Goal: Task Accomplishment & Management: Manage account settings

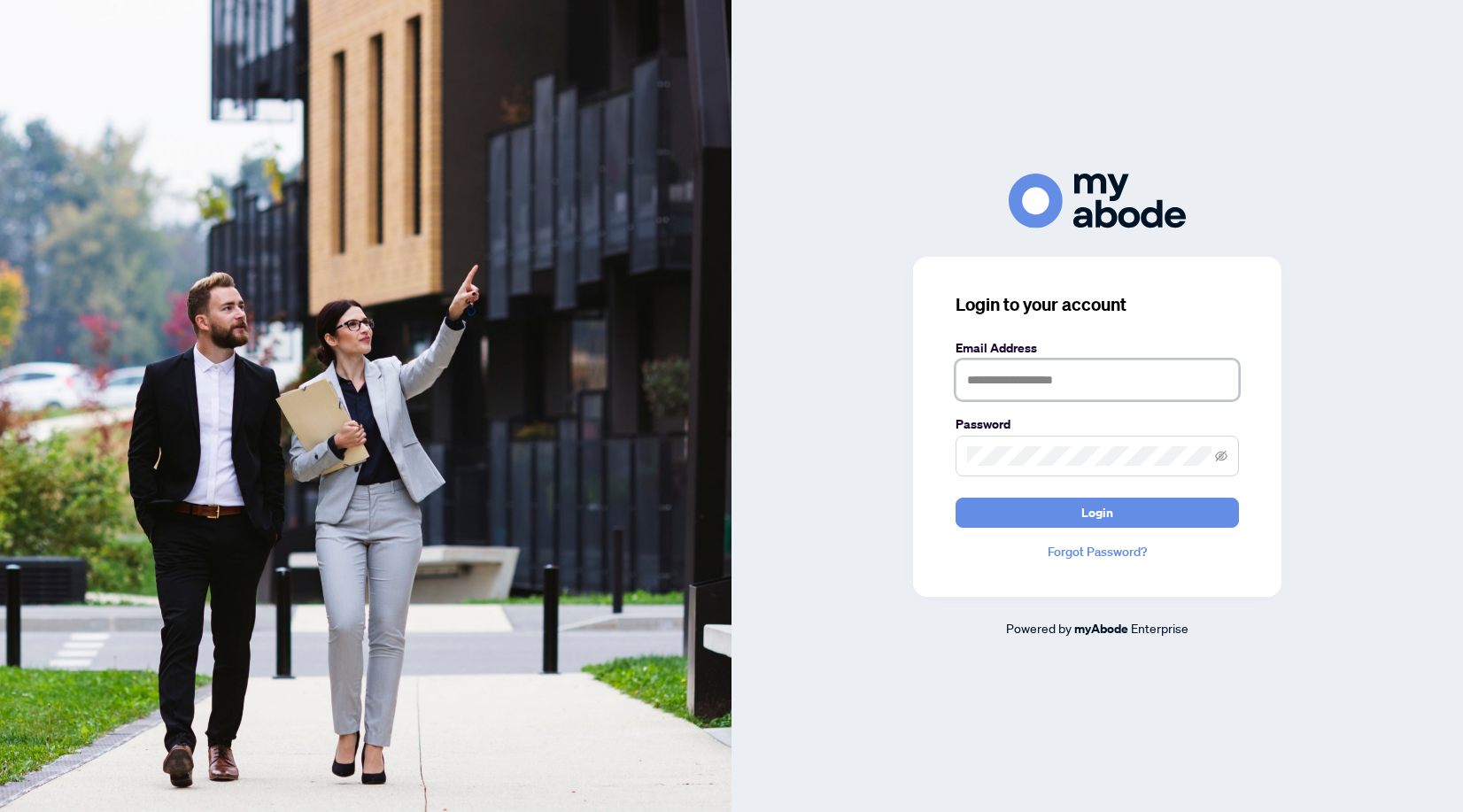
click at [1075, 385] on input "text" at bounding box center [1097, 380] width 283 height 41
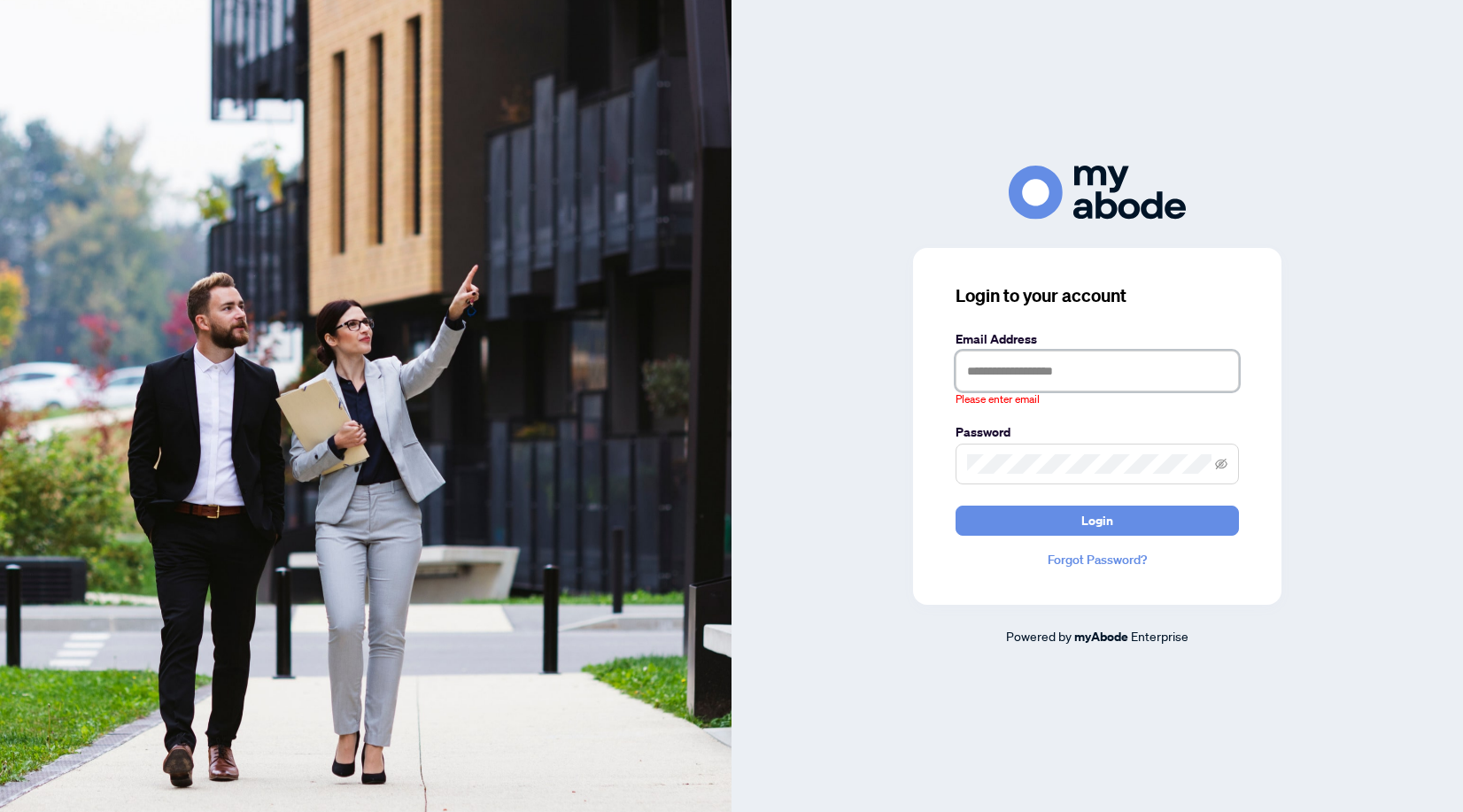
click at [1014, 376] on input "text" at bounding box center [1097, 370] width 283 height 41
type input "**********"
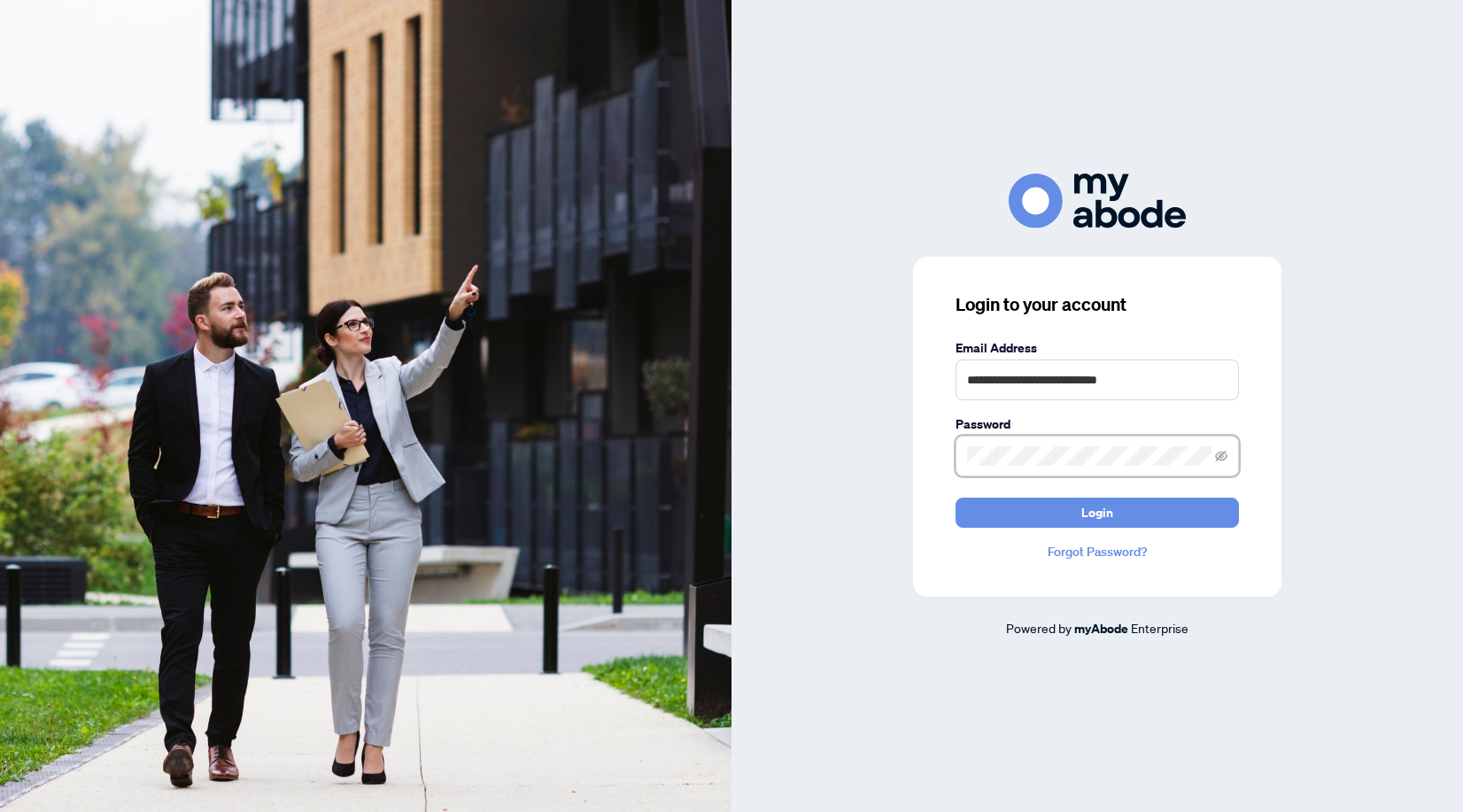
click at [956, 498] on button "Login" at bounding box center [1097, 513] width 283 height 30
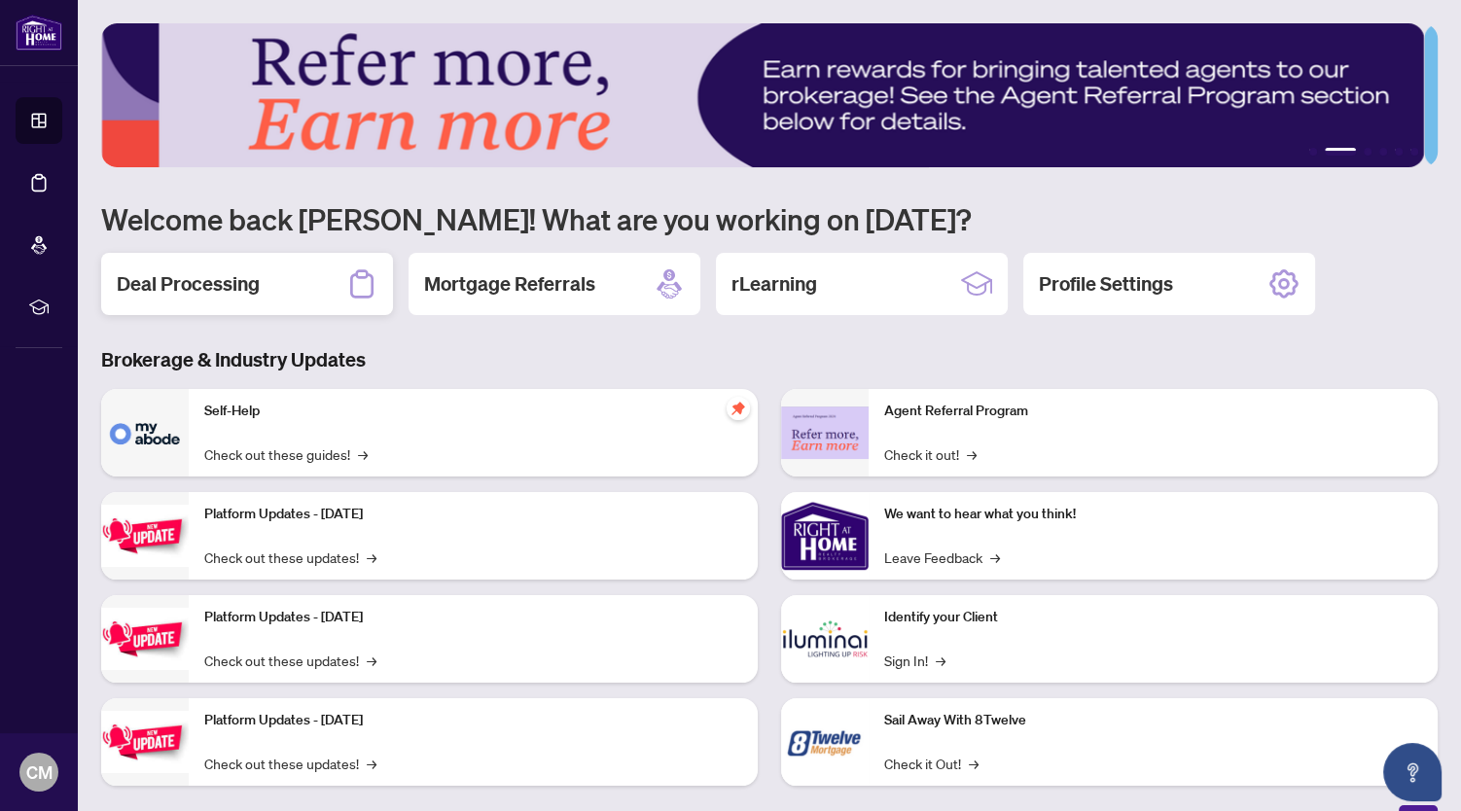
click at [272, 273] on div "Deal Processing" at bounding box center [247, 284] width 292 height 62
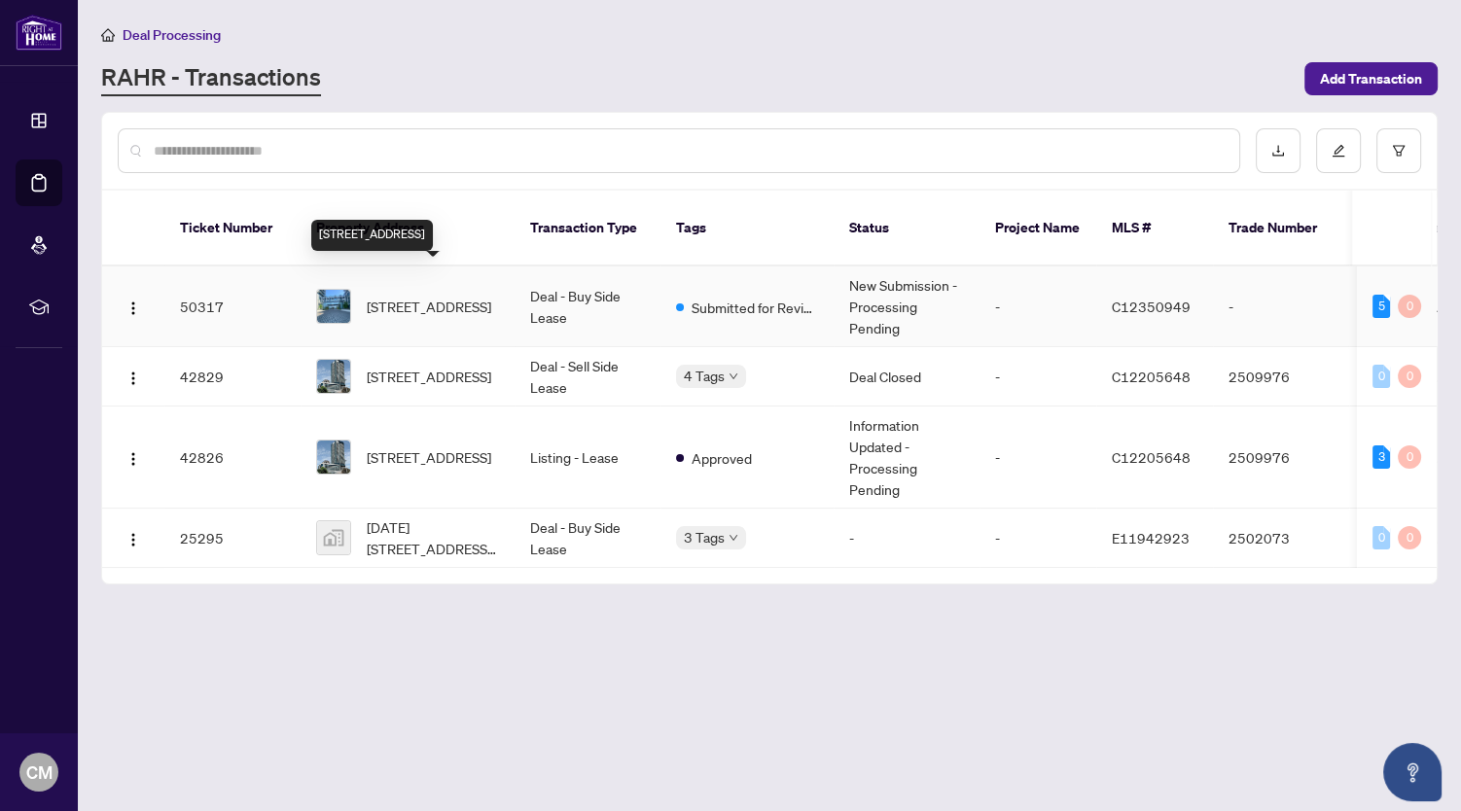
click at [398, 296] on span "244-20 Inn On The Park Dr, Toronto, Ontario M3C 0P8, Canada" at bounding box center [429, 306] width 125 height 21
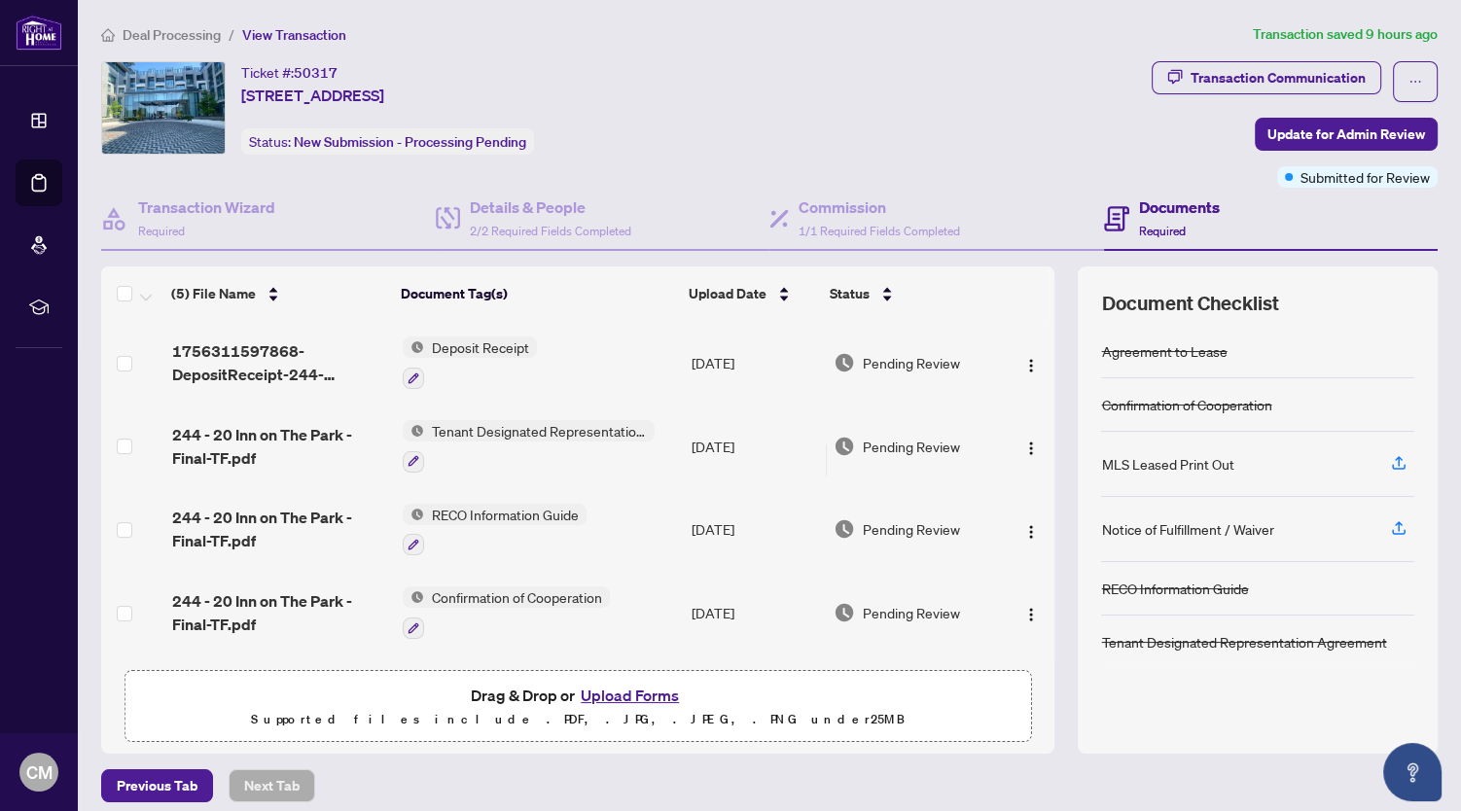
click at [1137, 462] on div "MLS Leased Print Out" at bounding box center [1167, 463] width 132 height 21
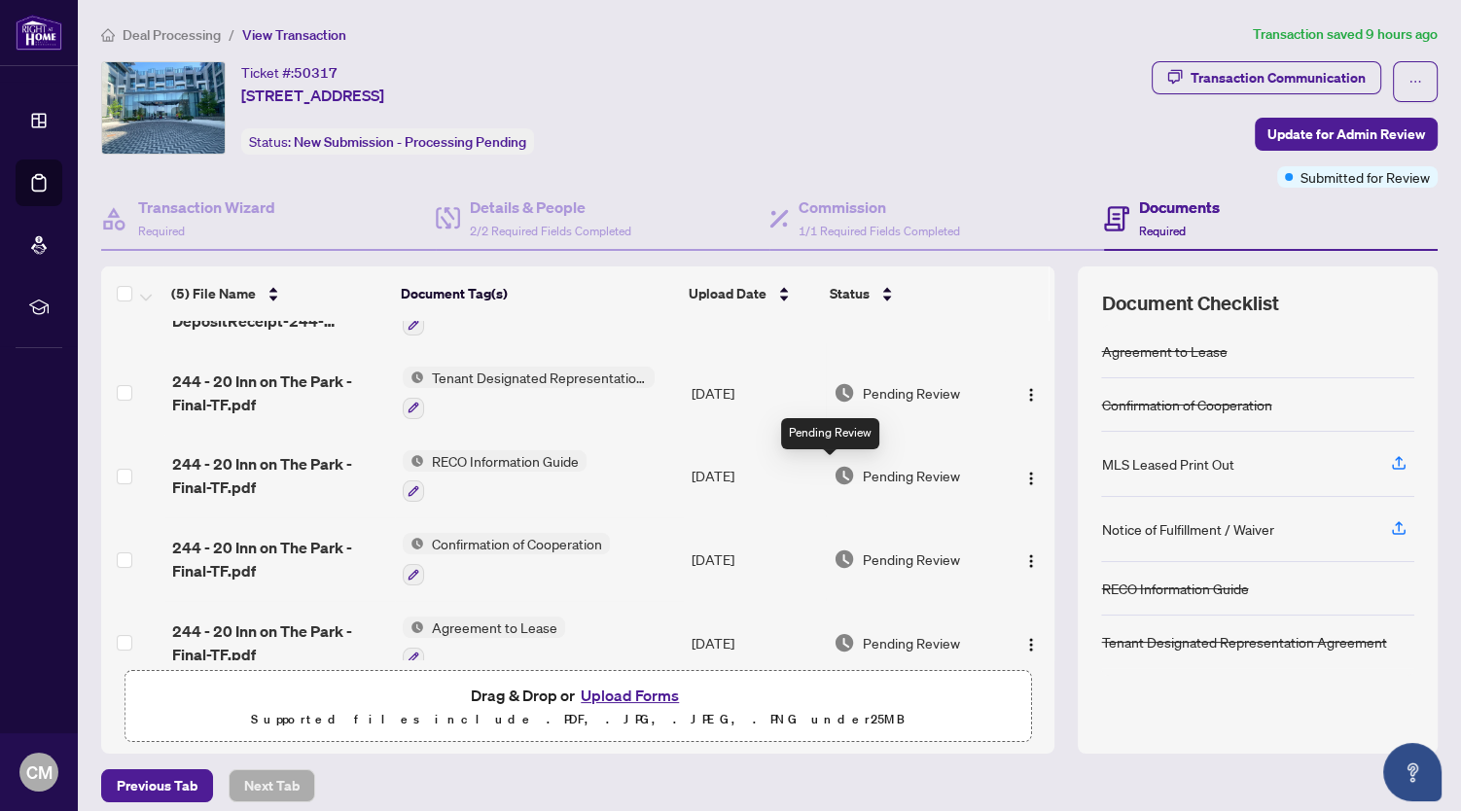
scroll to position [80, 0]
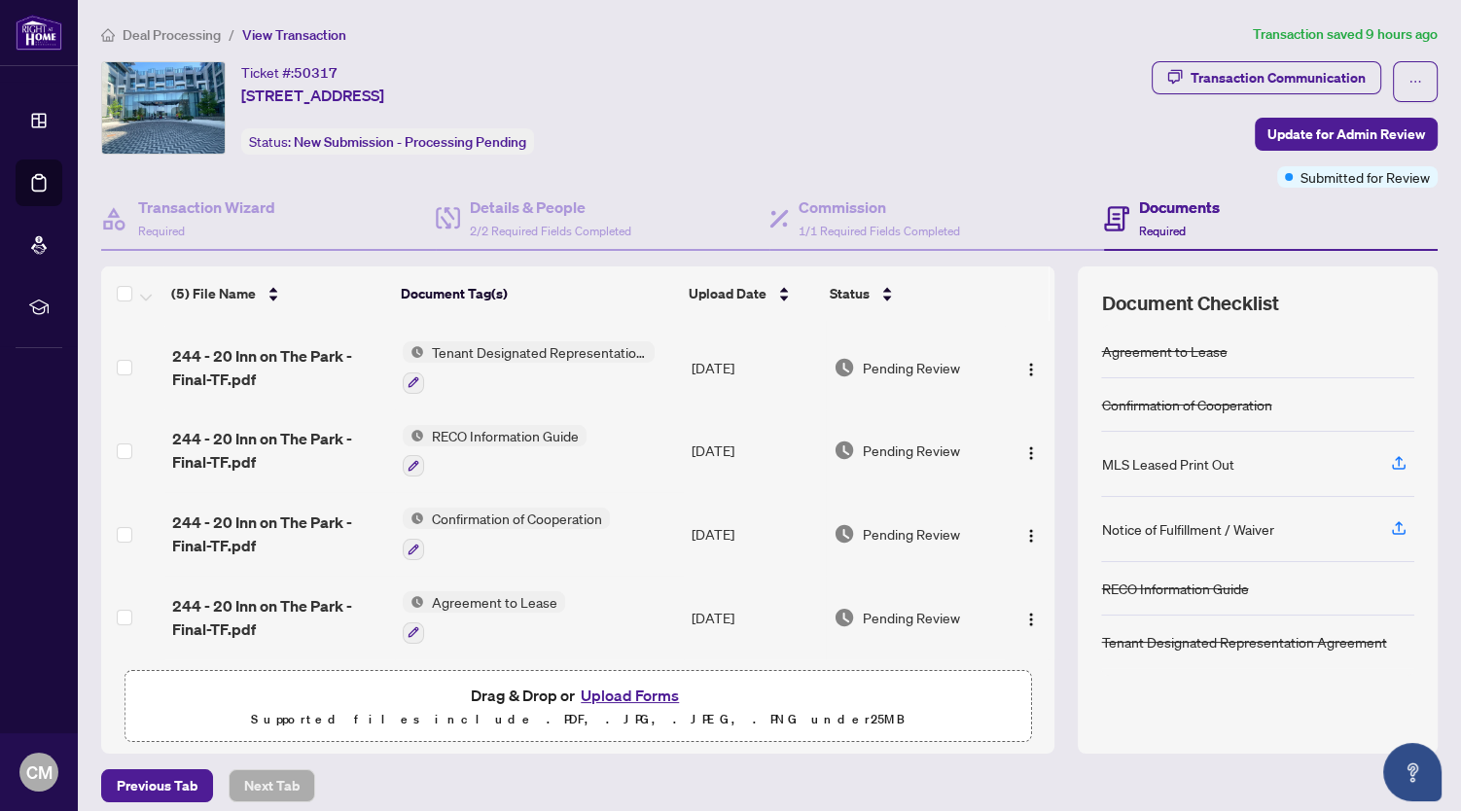
click at [614, 691] on button "Upload Forms" at bounding box center [630, 695] width 110 height 25
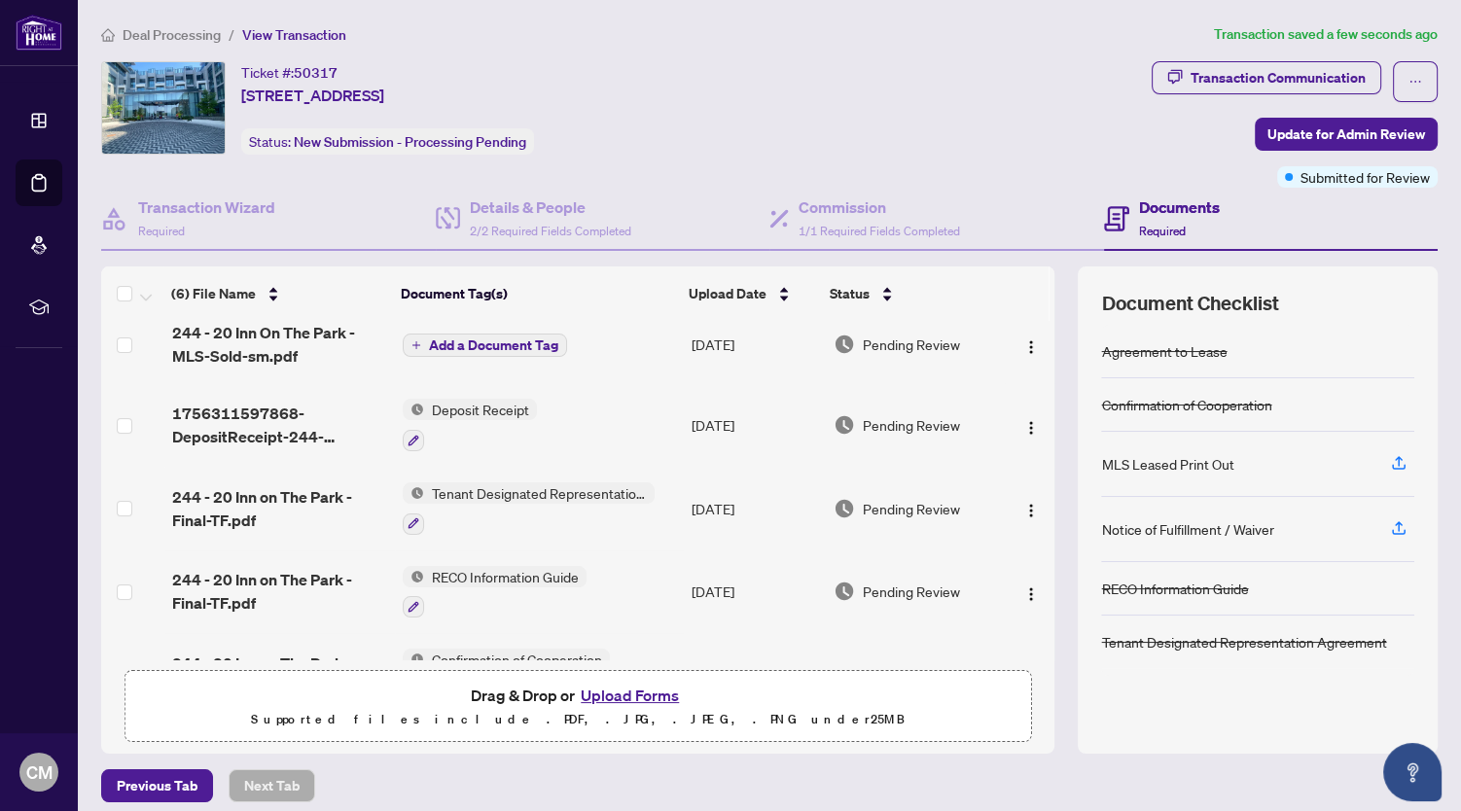
scroll to position [0, 0]
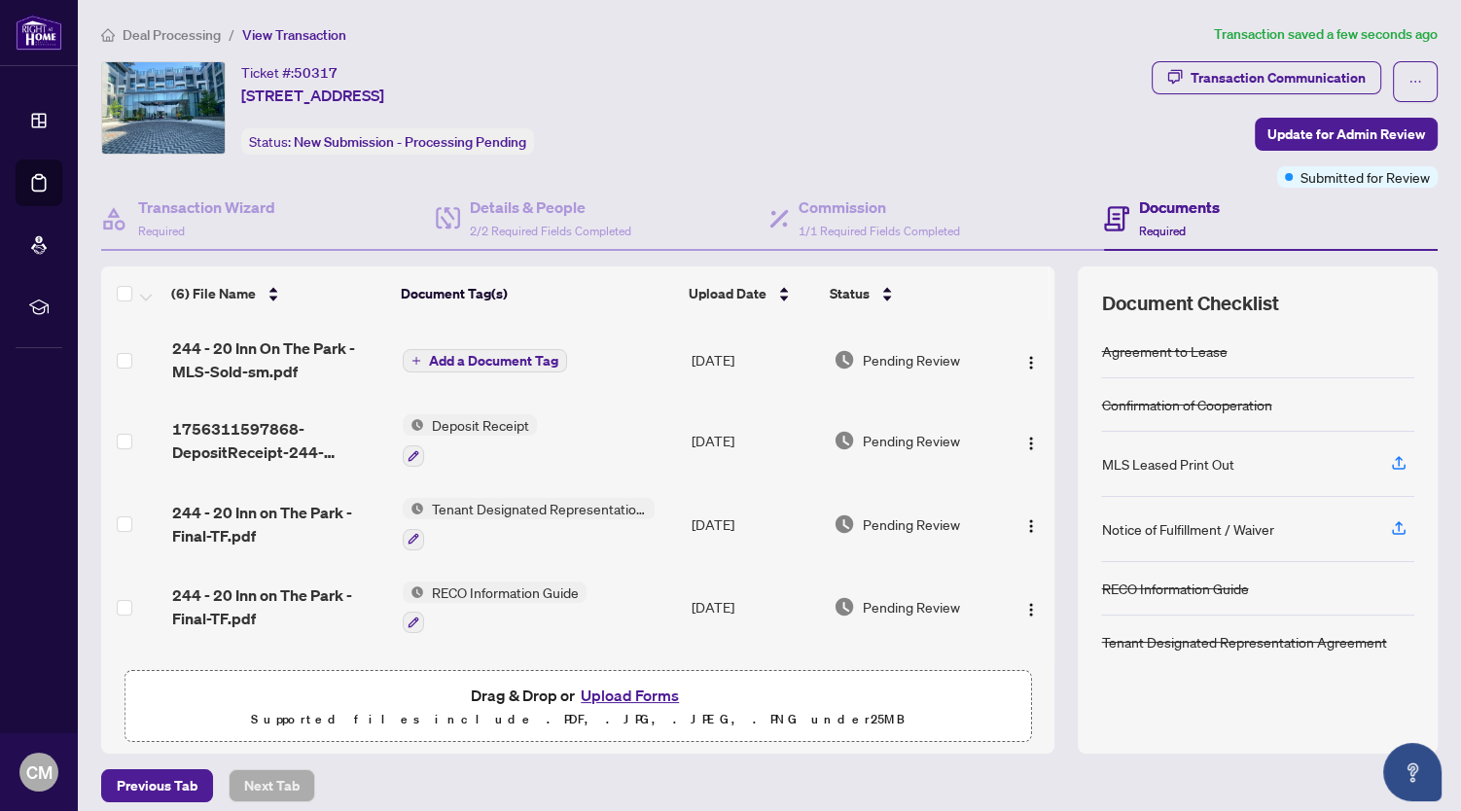
click at [492, 354] on span "Add a Document Tag" at bounding box center [493, 361] width 129 height 14
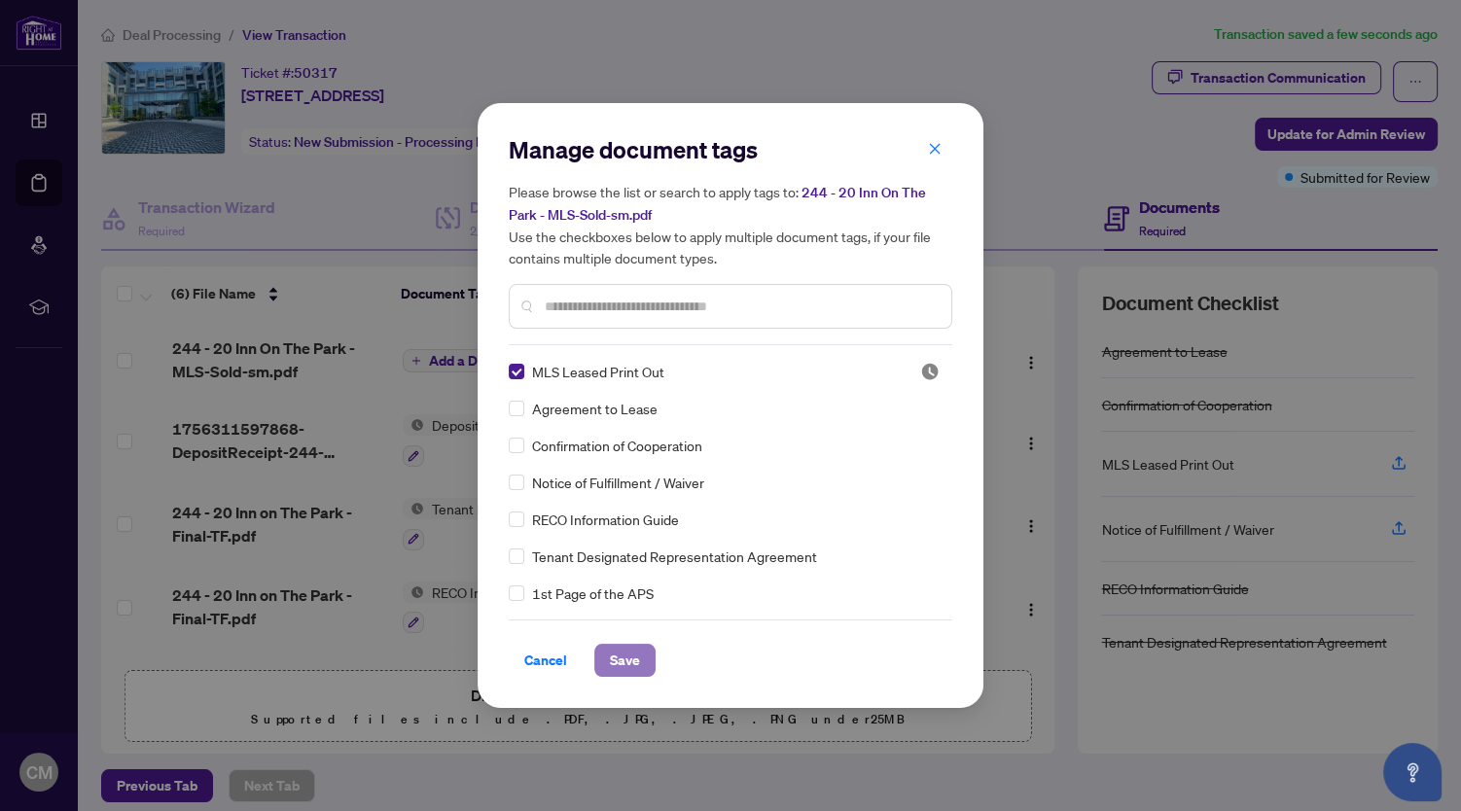
click at [623, 662] on span "Save" at bounding box center [625, 660] width 30 height 31
